Goal: Task Accomplishment & Management: Manage account settings

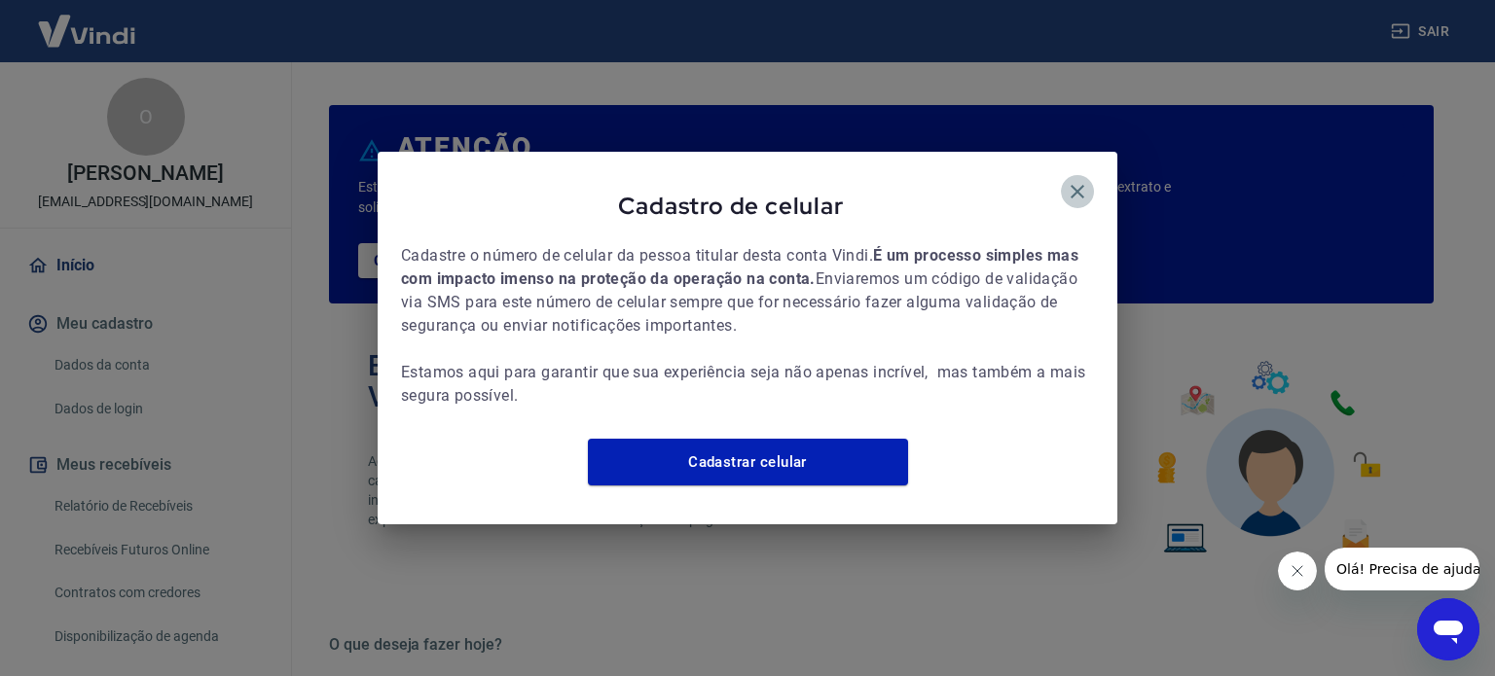
click at [1076, 180] on icon "button" at bounding box center [1077, 191] width 23 height 23
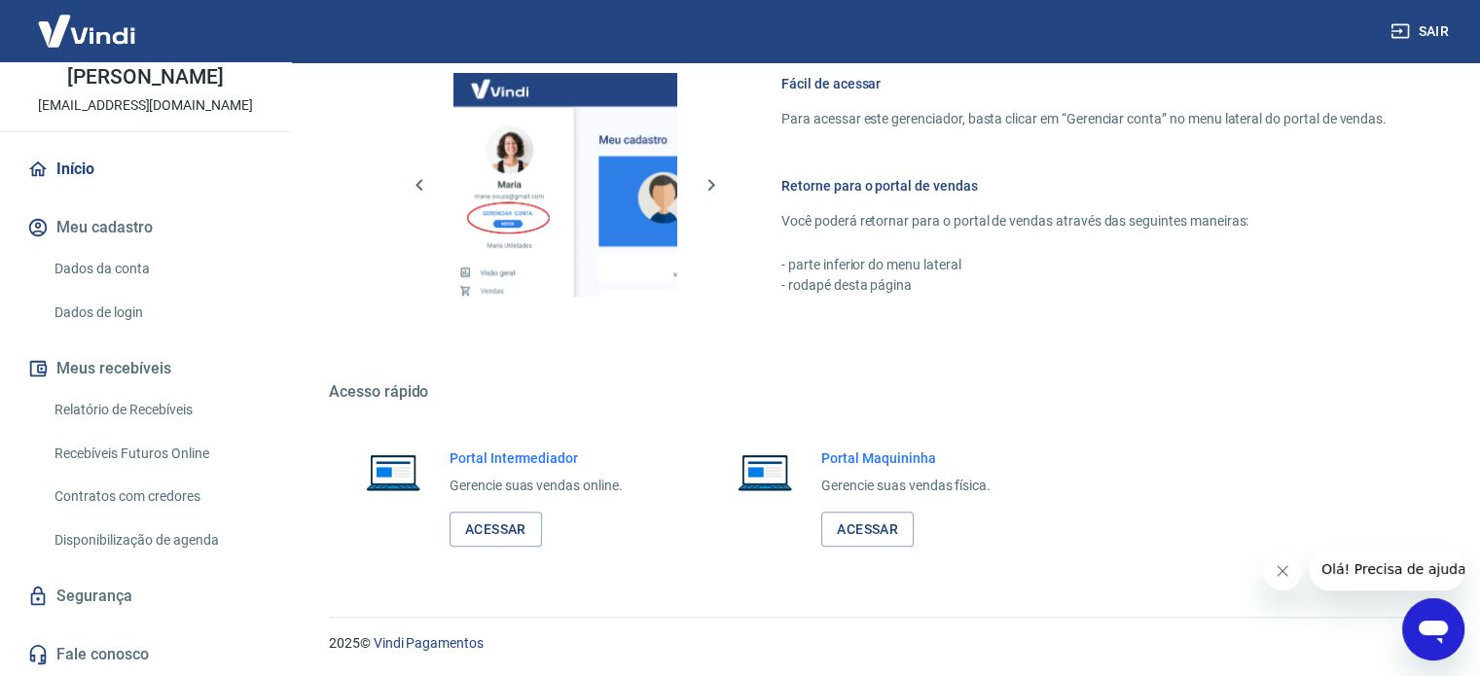
scroll to position [117, 0]
click at [504, 529] on link "Acessar" at bounding box center [496, 530] width 92 height 36
